Goal: Find contact information: Find contact information

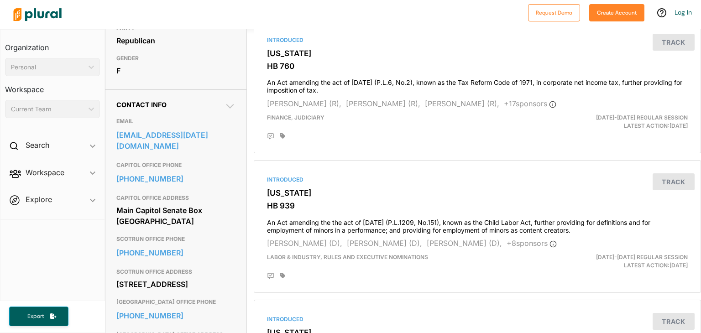
scroll to position [226, 0]
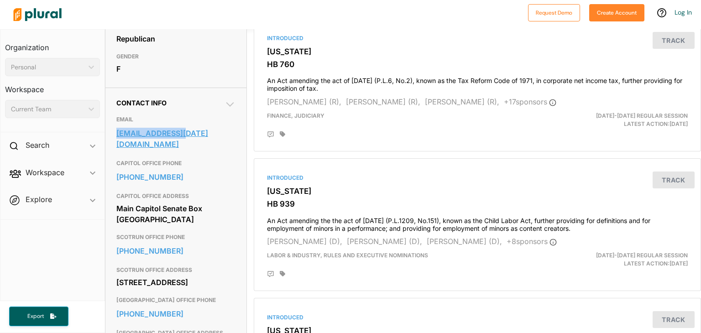
drag, startPoint x: 110, startPoint y: 146, endPoint x: 217, endPoint y: 151, distance: 106.9
click at [217, 151] on div "Contact Info EMAIL [EMAIL_ADDRESS][DATE][DOMAIN_NAME] CAPITOL OFFICE PHONE [PHO…" at bounding box center [175, 242] width 141 height 308
copy link "[EMAIL_ADDRESS][DATE][DOMAIN_NAME]"
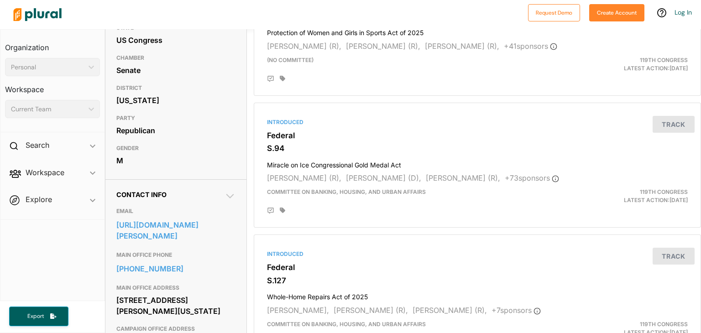
scroll to position [135, 0]
click at [172, 239] on link "https://www.mccormick.senate.gov/share-your-opinion/" at bounding box center [176, 230] width 120 height 25
